Goal: Transaction & Acquisition: Book appointment/travel/reservation

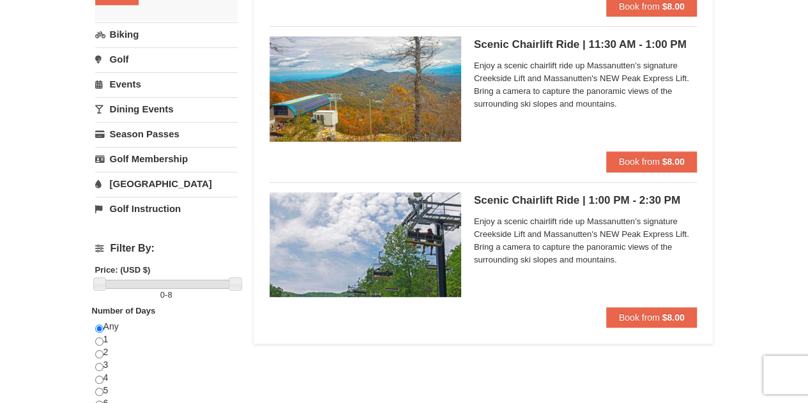
scroll to position [257, 0]
click at [482, 122] on div "Scenic Chairlift Ride | 11:30 AM - 1:00 PM Massanutten Scenic Chairlift Rides E…" at bounding box center [586, 93] width 224 height 115
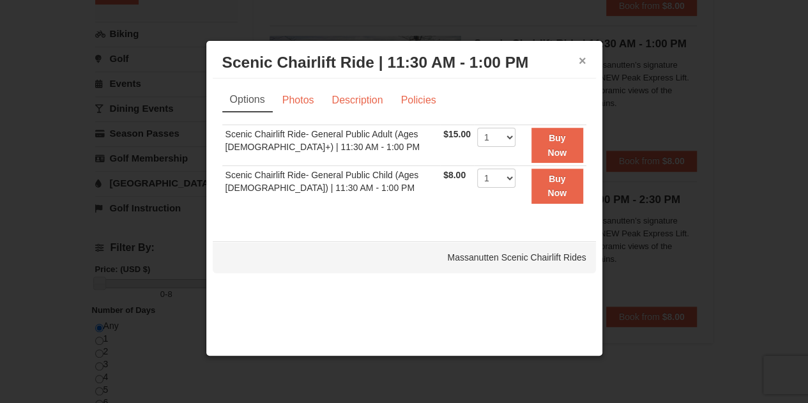
click at [580, 64] on button "×" at bounding box center [583, 60] width 8 height 13
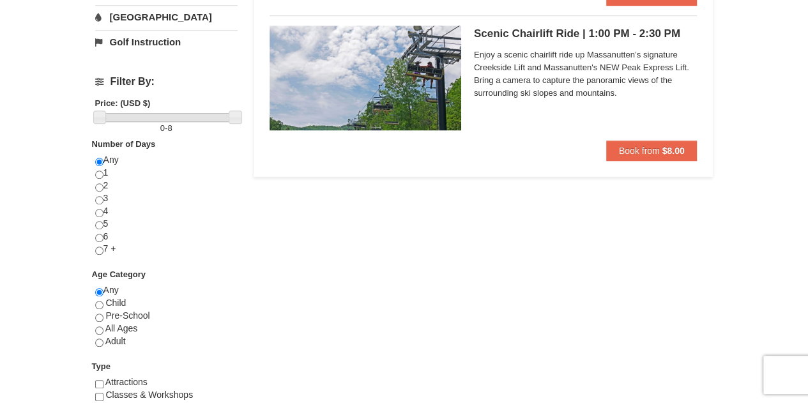
scroll to position [386, 0]
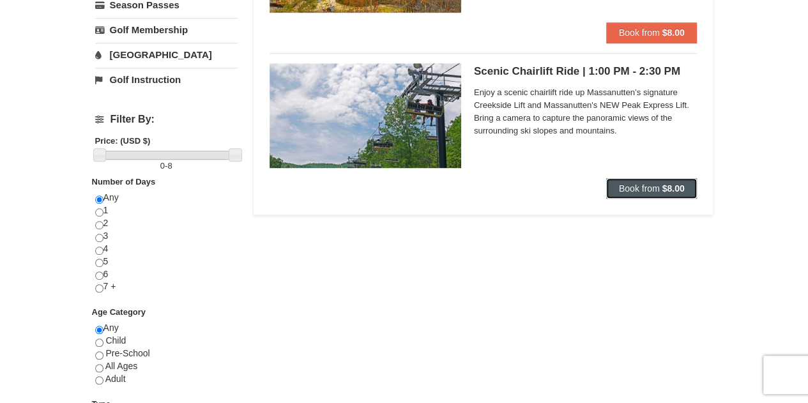
click at [625, 192] on span "Book from" at bounding box center [639, 188] width 41 height 10
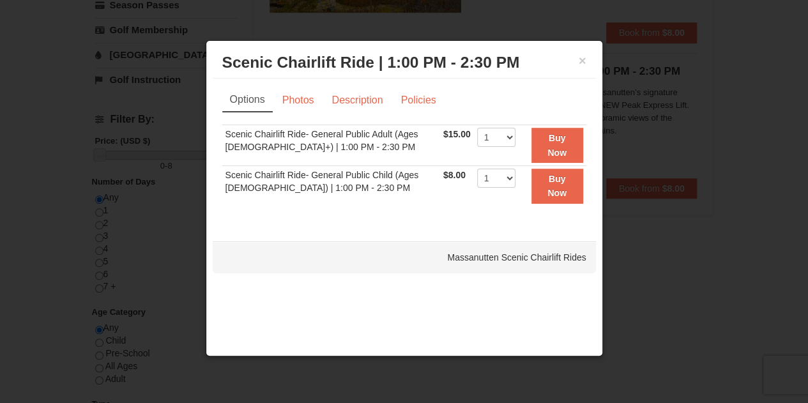
click at [376, 141] on td "Scenic Chairlift Ride- General Public Adult (Ages 13+) | 1:00 PM - 2:30 PM" at bounding box center [331, 145] width 218 height 41
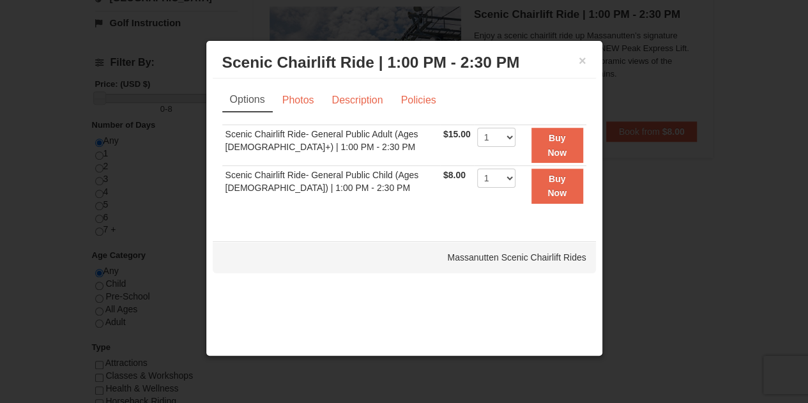
scroll to position [443, 0]
click at [300, 100] on link "Photos" at bounding box center [298, 100] width 49 height 24
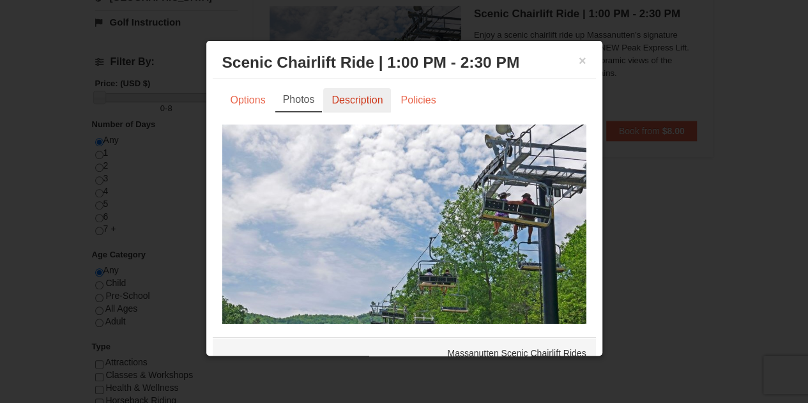
click at [352, 94] on link "Description" at bounding box center [357, 100] width 68 height 24
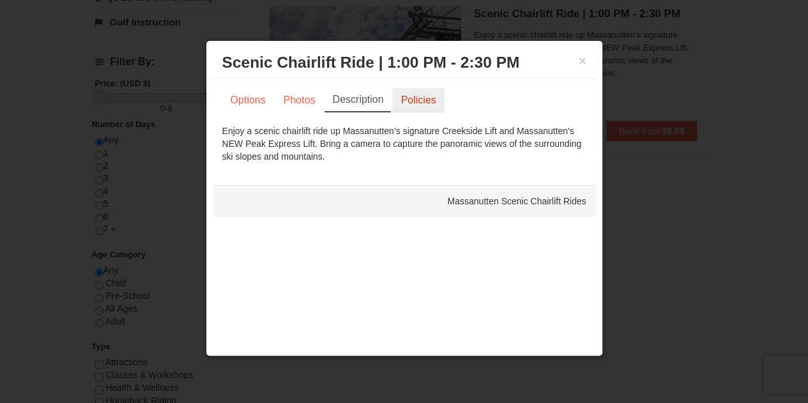
click at [422, 103] on link "Policies" at bounding box center [418, 100] width 52 height 24
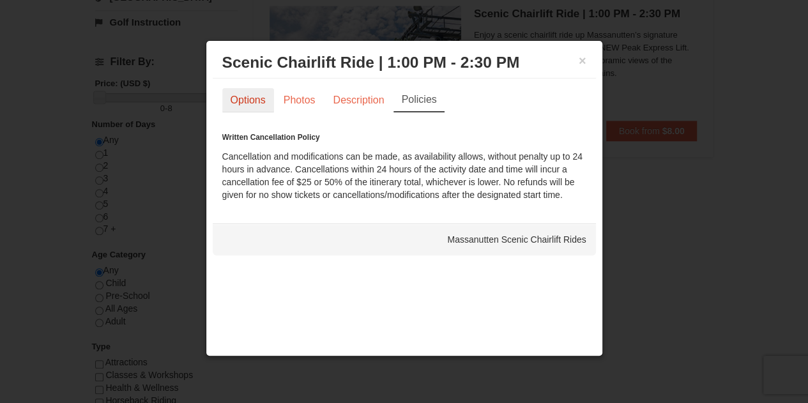
click at [255, 88] on link "Options" at bounding box center [248, 100] width 52 height 24
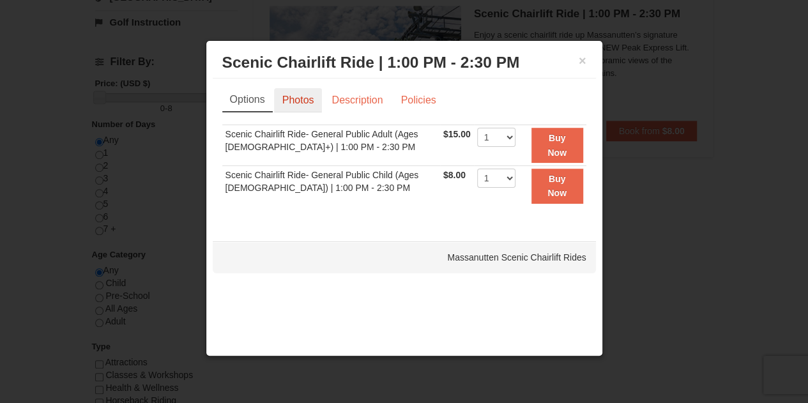
click at [318, 100] on link "Photos" at bounding box center [298, 100] width 49 height 24
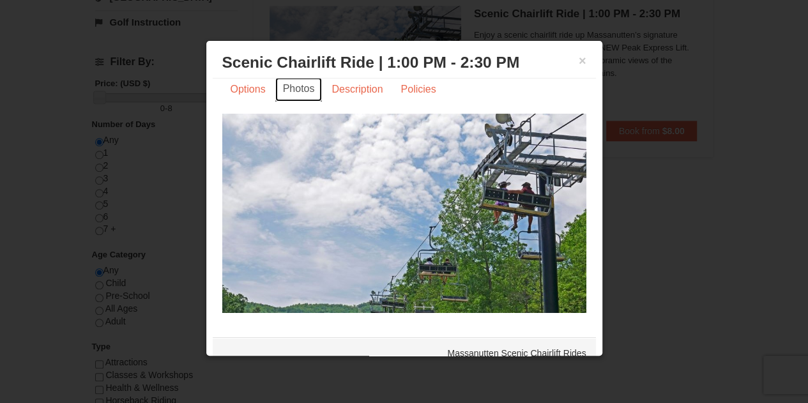
scroll to position [0, 0]
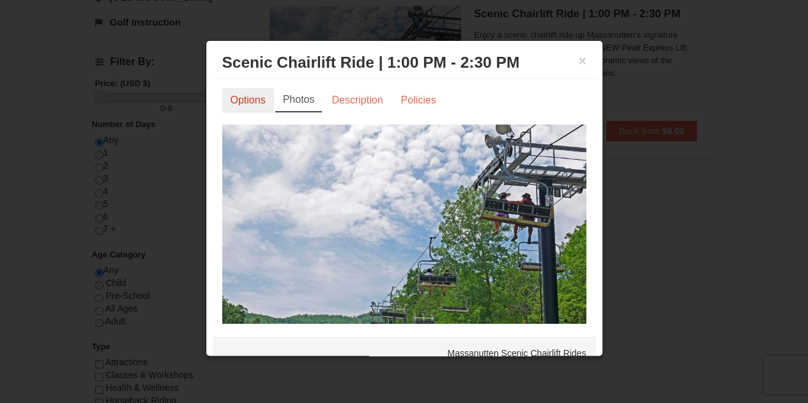
click at [234, 109] on link "Options" at bounding box center [248, 100] width 52 height 24
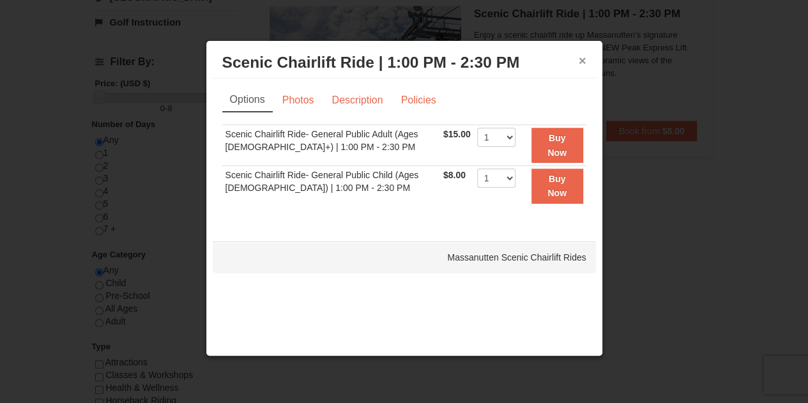
click at [579, 63] on button "×" at bounding box center [583, 60] width 8 height 13
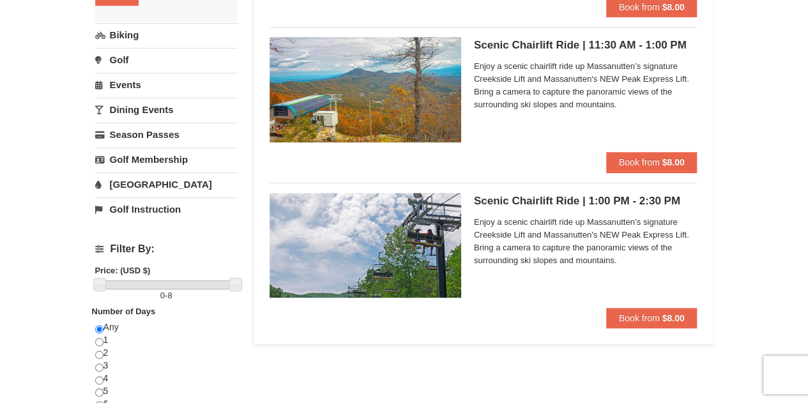
scroll to position [259, 0]
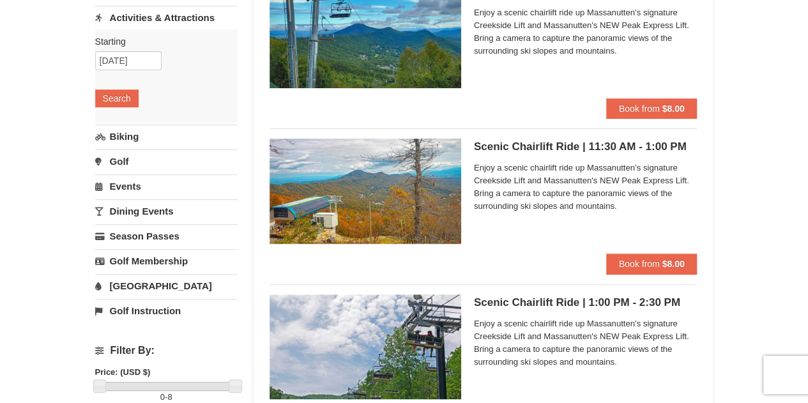
scroll to position [154, 0]
